Goal: Task Accomplishment & Management: Use online tool/utility

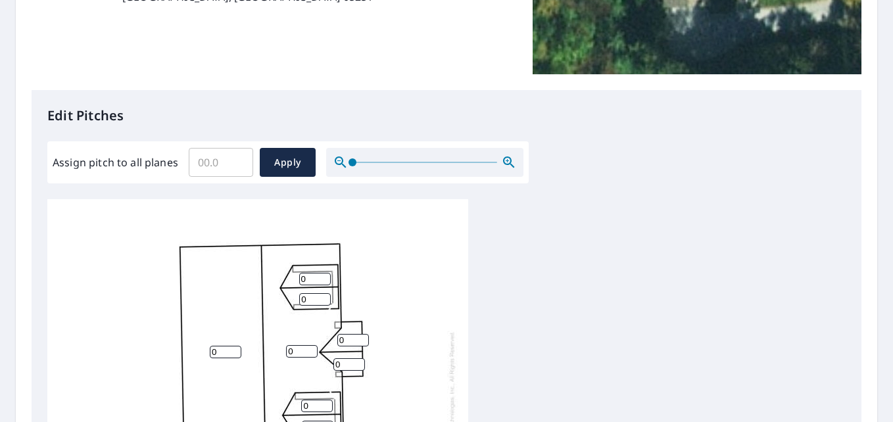
scroll to position [87, 0]
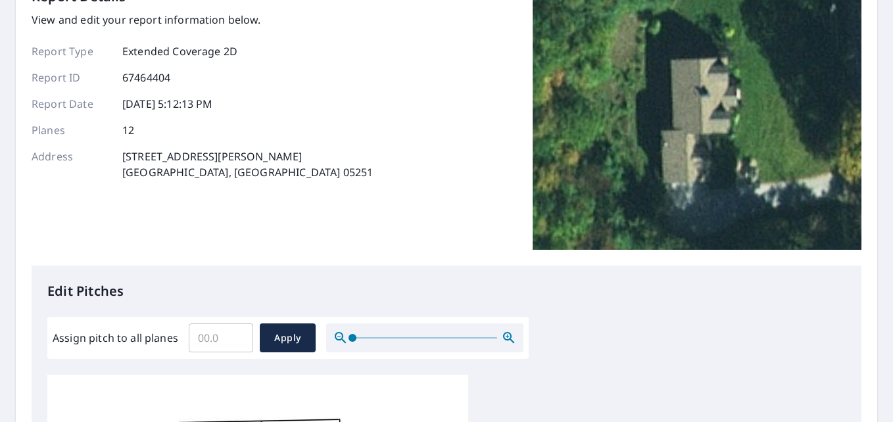
click at [223, 335] on input "Assign pitch to all planes" at bounding box center [221, 337] width 64 height 37
type input "12"
click at [270, 344] on span "Apply" at bounding box center [287, 338] width 35 height 16
type input "12"
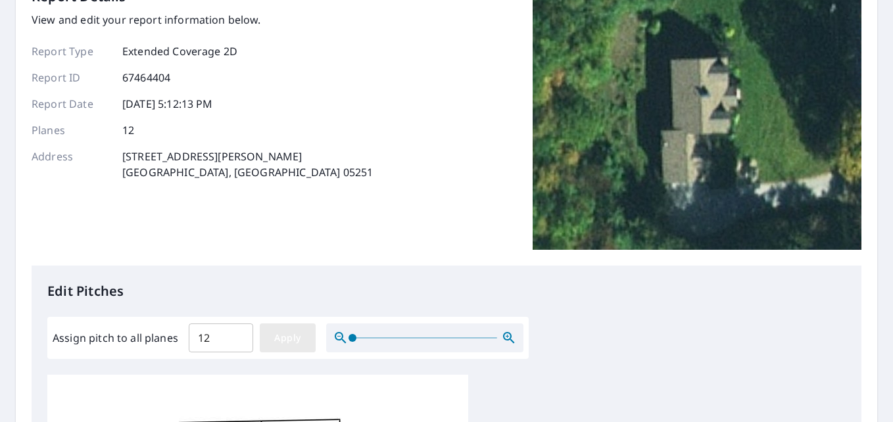
type input "12"
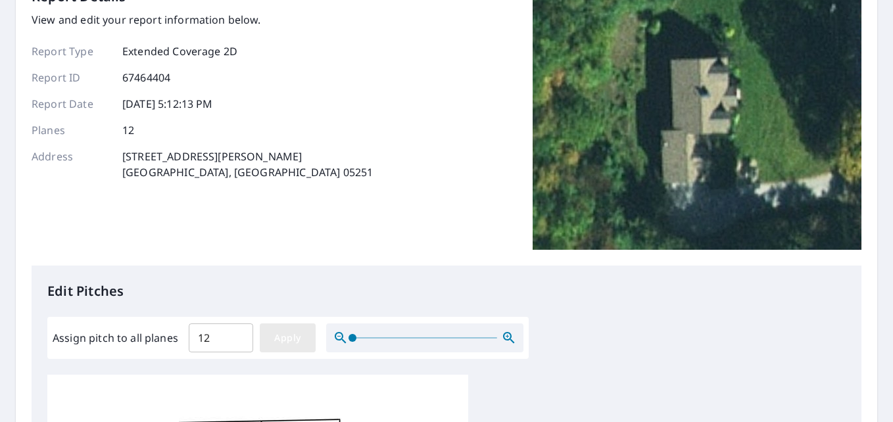
type input "12"
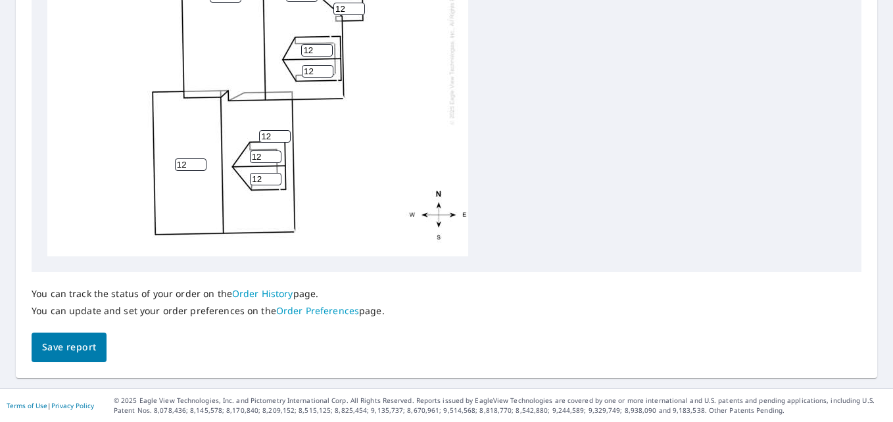
click at [51, 354] on span "Save report" at bounding box center [69, 347] width 54 height 16
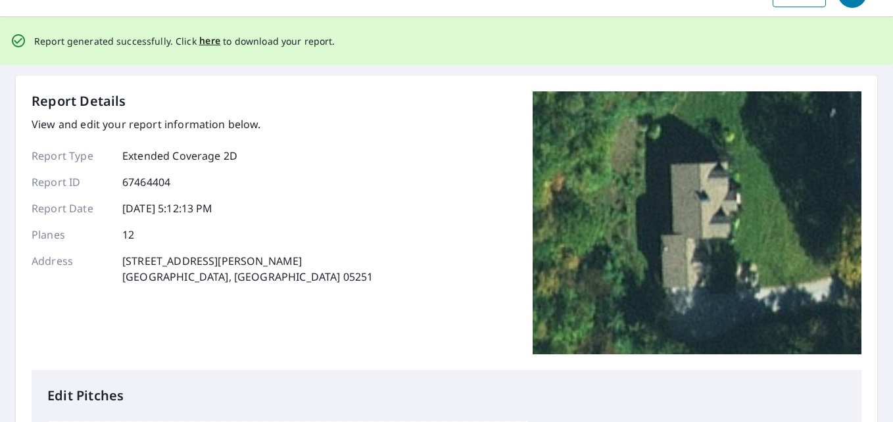
scroll to position [0, 0]
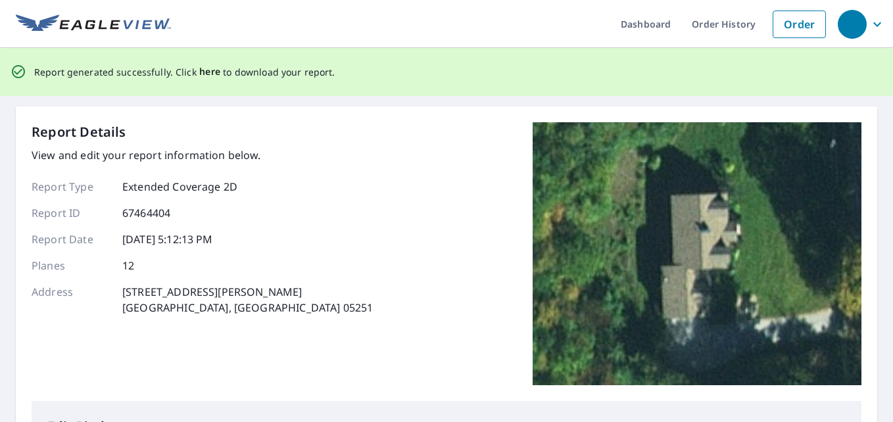
click at [211, 68] on span "here" at bounding box center [210, 72] width 22 height 16
